Goal: Task Accomplishment & Management: Manage account settings

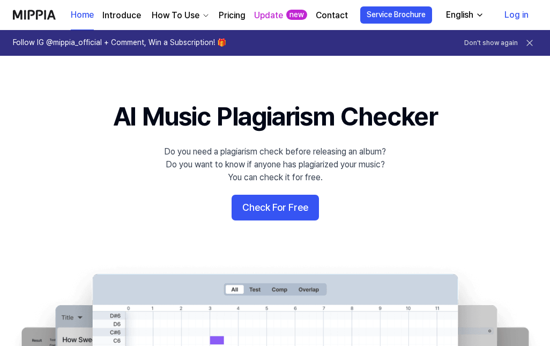
click at [282, 212] on button "Check For Free" at bounding box center [275, 208] width 87 height 26
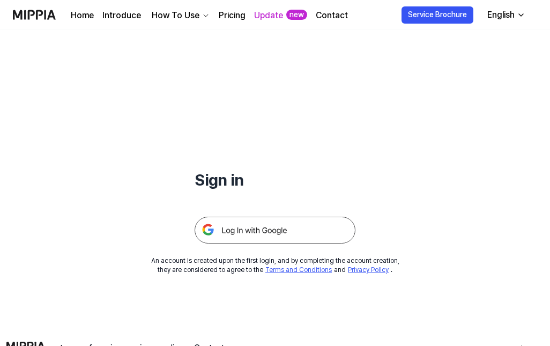
scroll to position [14, 0]
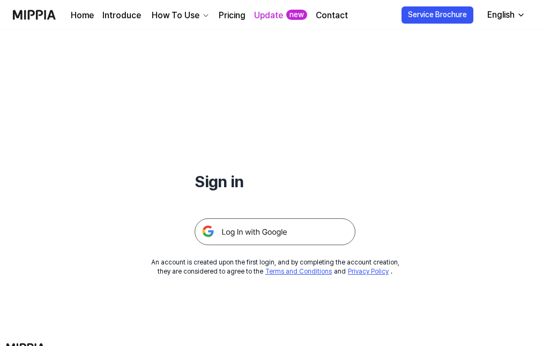
click at [226, 181] on h1 "Sign in" at bounding box center [275, 181] width 161 height 23
click at [262, 180] on h1 "Sign in" at bounding box center [275, 181] width 161 height 23
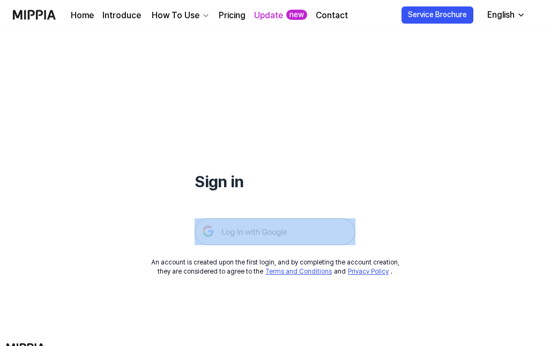
click at [262, 180] on h1 "Sign in" at bounding box center [275, 181] width 161 height 23
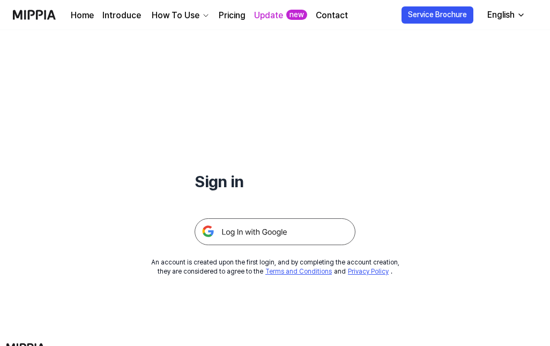
click at [262, 180] on h1 "Sign in" at bounding box center [275, 181] width 161 height 23
